Goal: Task Accomplishment & Management: Use online tool/utility

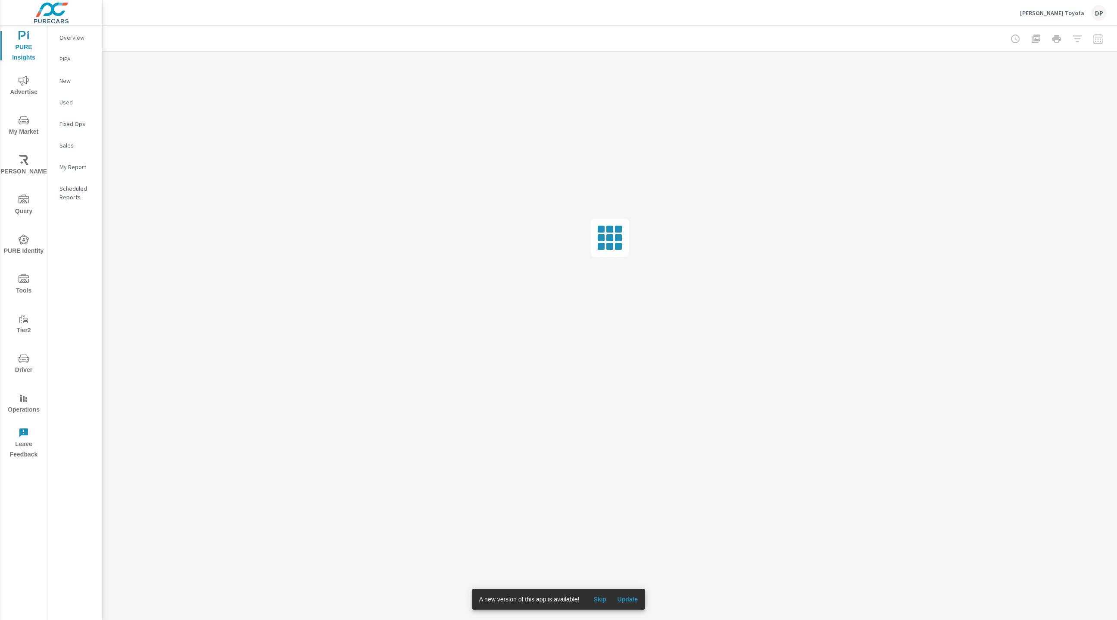
click at [634, 601] on span "Update" at bounding box center [627, 599] width 21 height 8
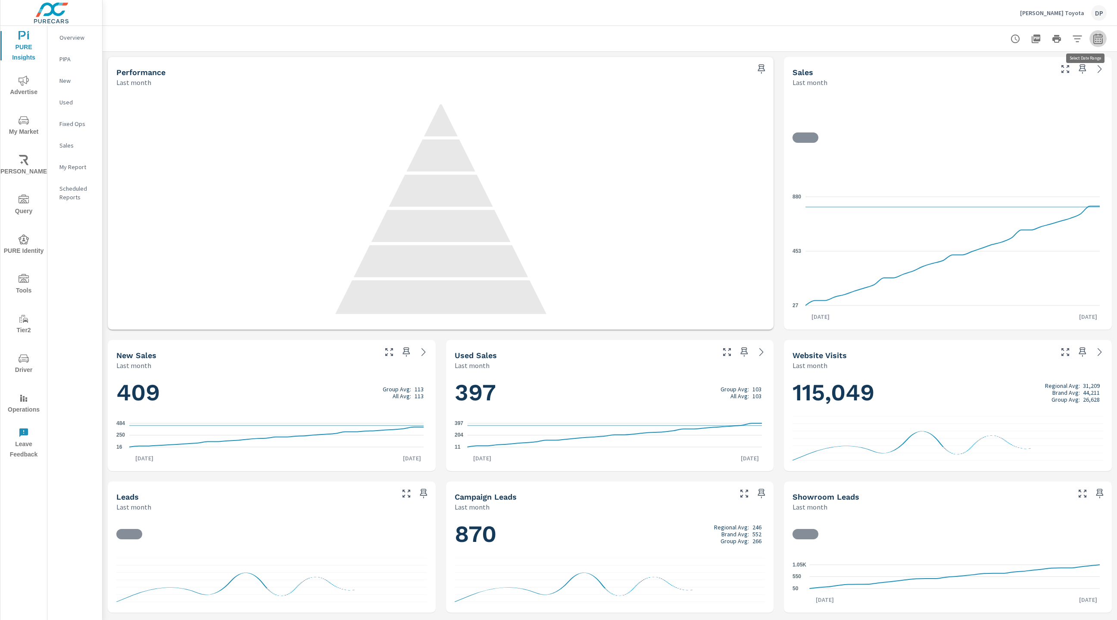
click at [1095, 38] on icon "button" at bounding box center [1098, 39] width 6 height 3
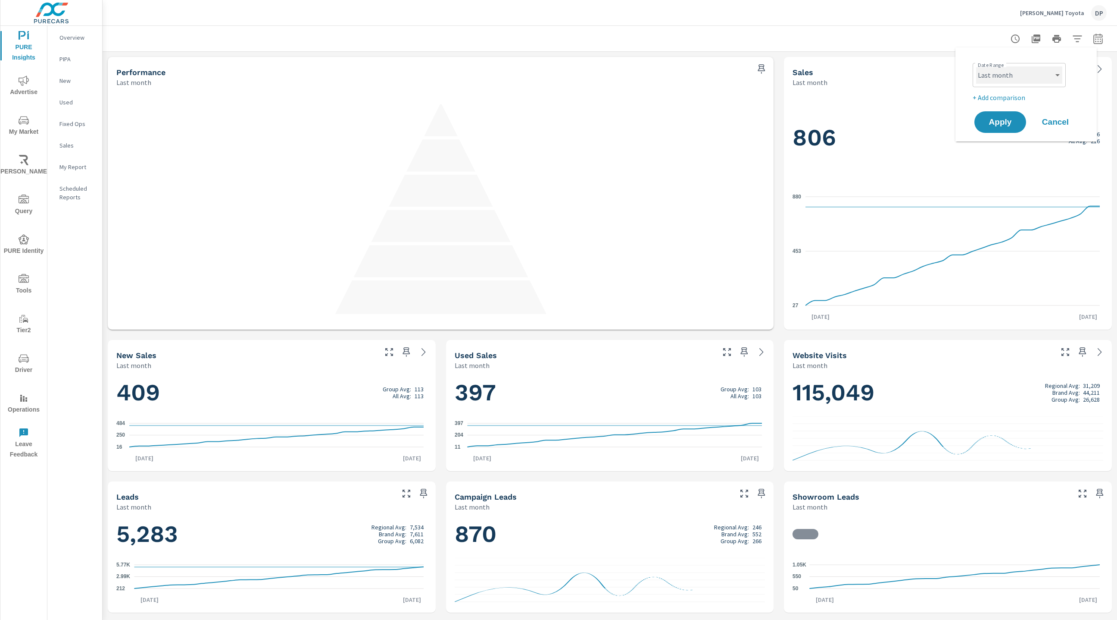
click at [1053, 69] on select "Custom Yesterday Last week Last 7 days Last 14 days Last 30 days Last 45 days L…" at bounding box center [1019, 74] width 86 height 17
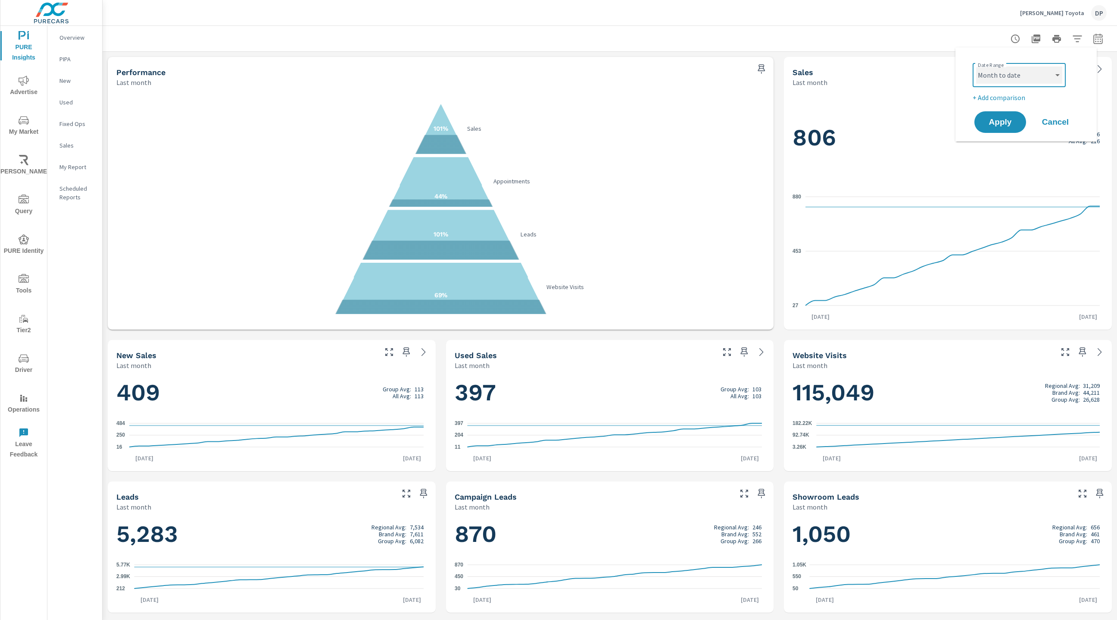
click at [976, 66] on select "Custom Yesterday Last week Last 7 days Last 14 days Last 30 days Last 45 days L…" at bounding box center [1019, 74] width 86 height 17
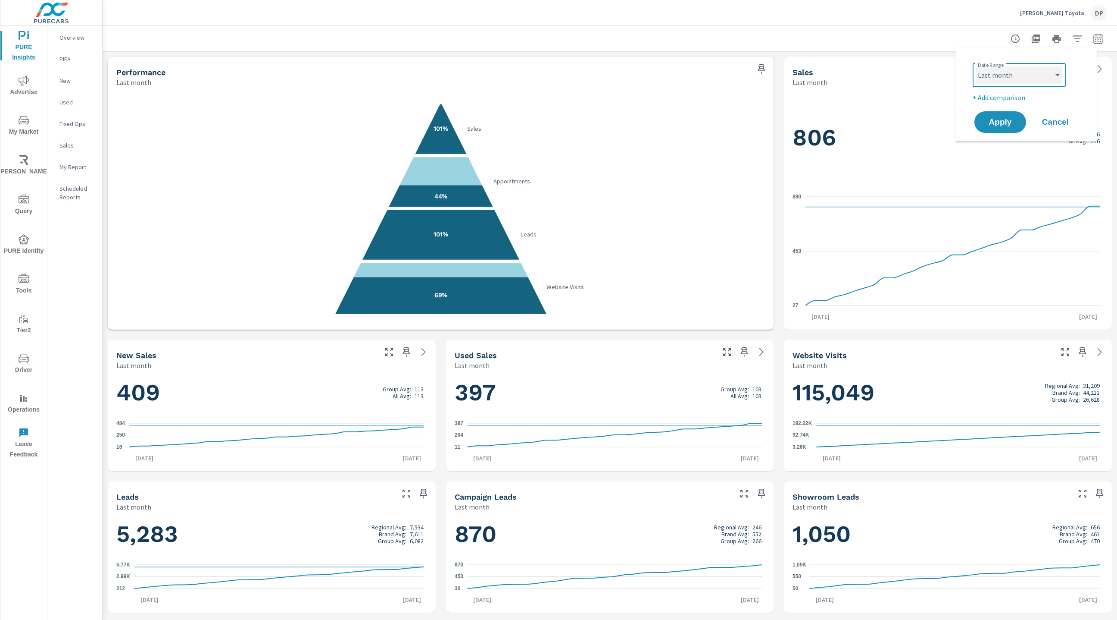
select select "Month to date"
click at [1002, 123] on span "Apply" at bounding box center [1000, 122] width 35 height 8
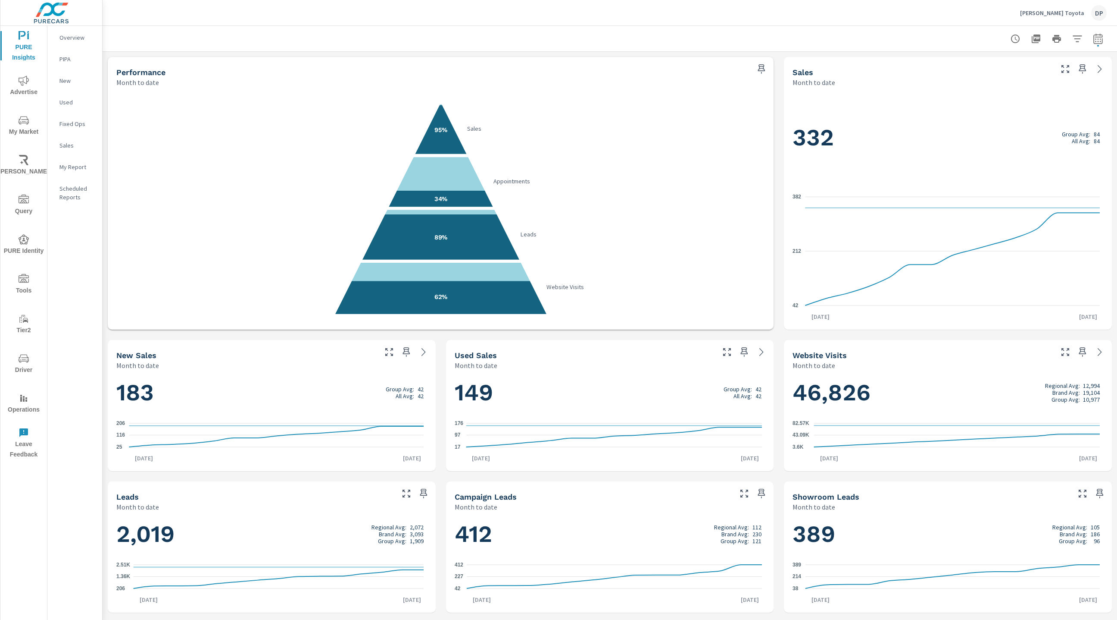
click at [1053, 12] on p "Sterling McCall Toyota" at bounding box center [1052, 13] width 64 height 8
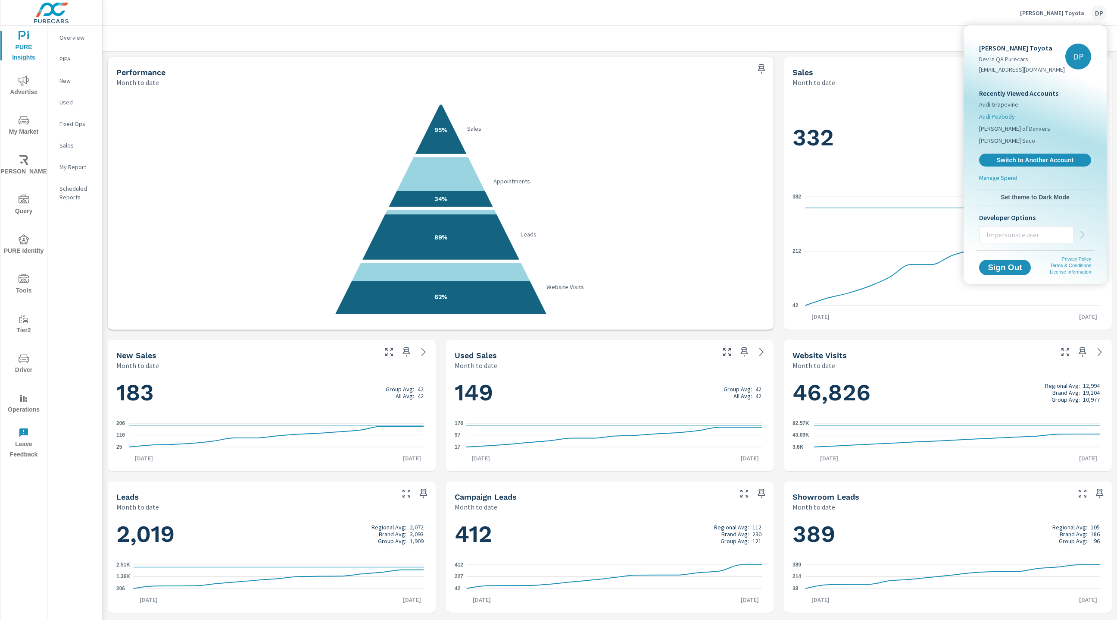
click at [1008, 114] on span "Audi Peabody" at bounding box center [998, 116] width 36 height 9
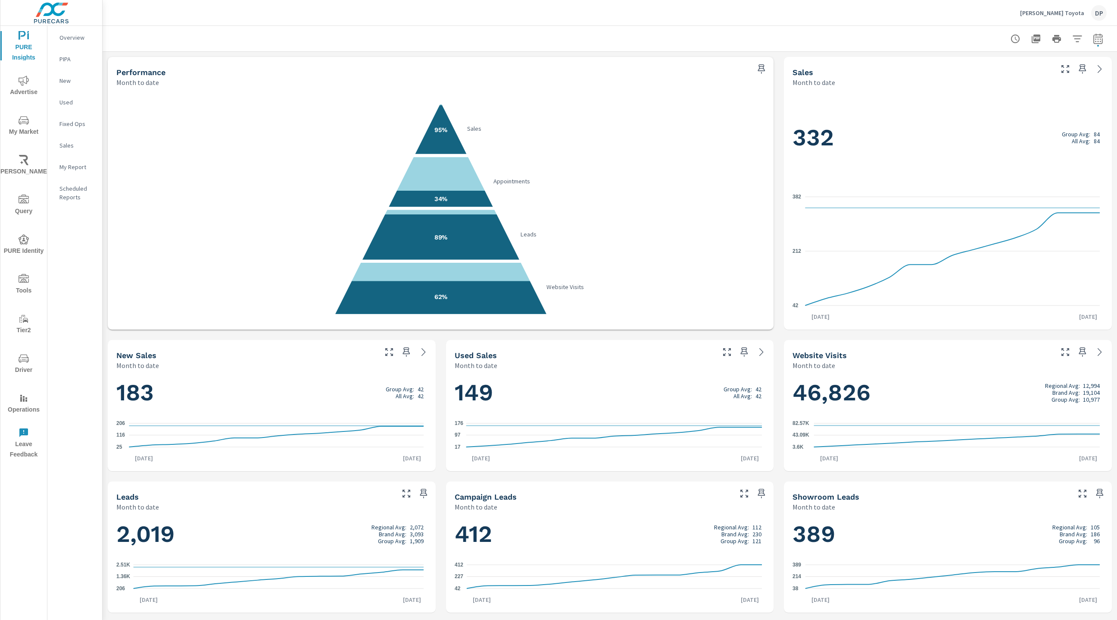
click at [1093, 40] on icon "button" at bounding box center [1098, 39] width 10 height 10
select select "Month to date"
click at [1055, 122] on span "Cancel" at bounding box center [1056, 122] width 34 height 8
click at [1063, 14] on p "Sterling McCall Toyota" at bounding box center [1052, 13] width 64 height 8
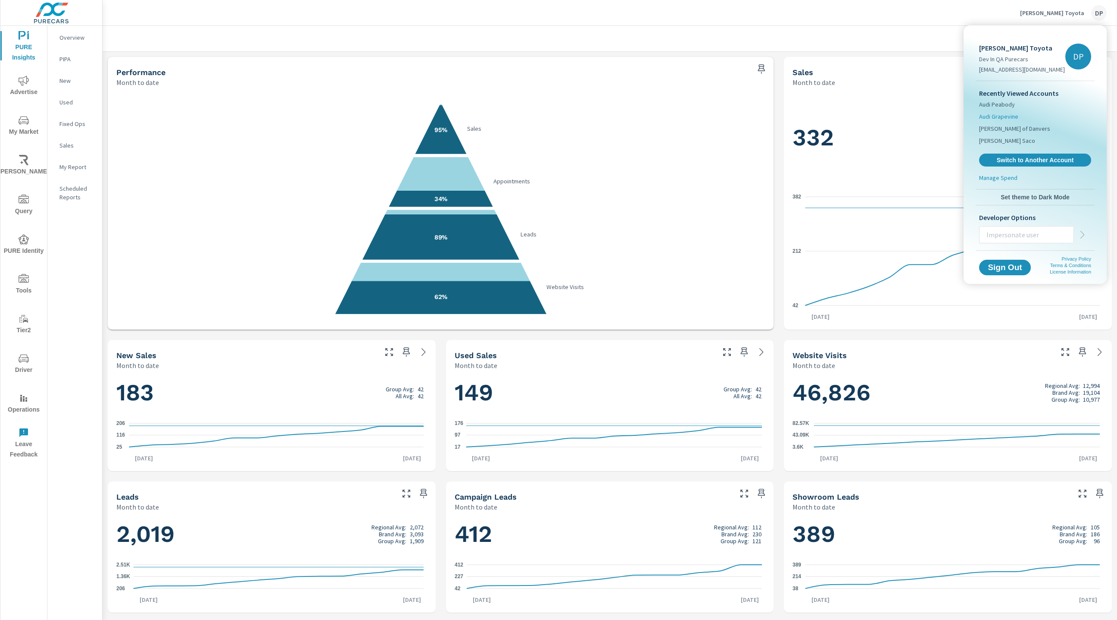
click at [1016, 116] on span "Audi Grapevine" at bounding box center [999, 116] width 39 height 9
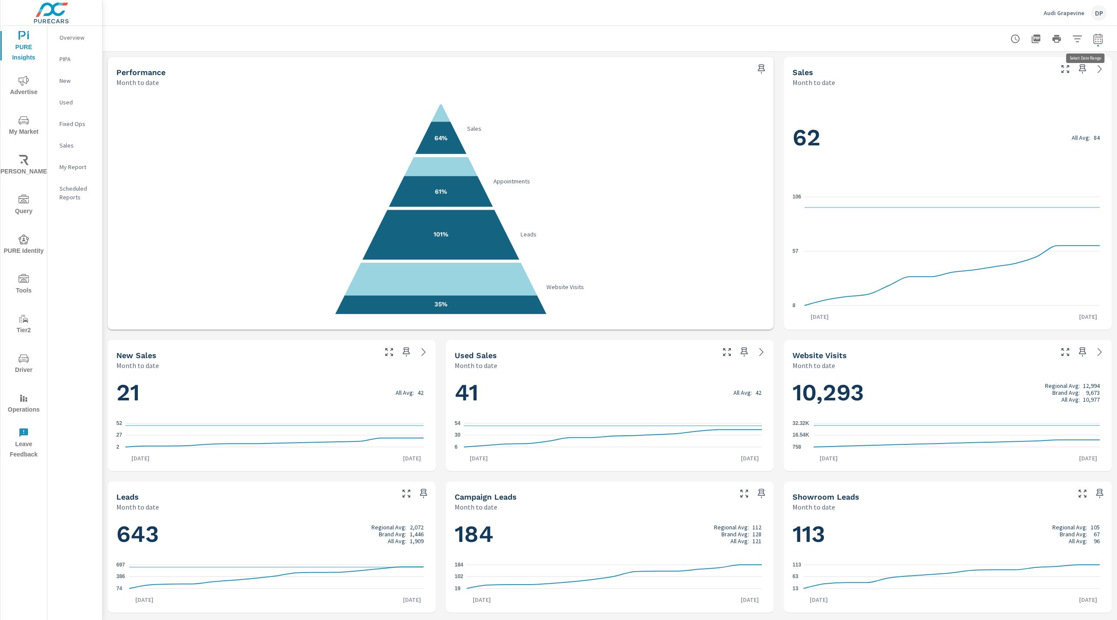
click at [1093, 35] on icon "button" at bounding box center [1098, 39] width 10 height 10
select select "Month to date"
click at [1010, 122] on span "Apply" at bounding box center [1000, 122] width 35 height 8
